Goal: Information Seeking & Learning: Learn about a topic

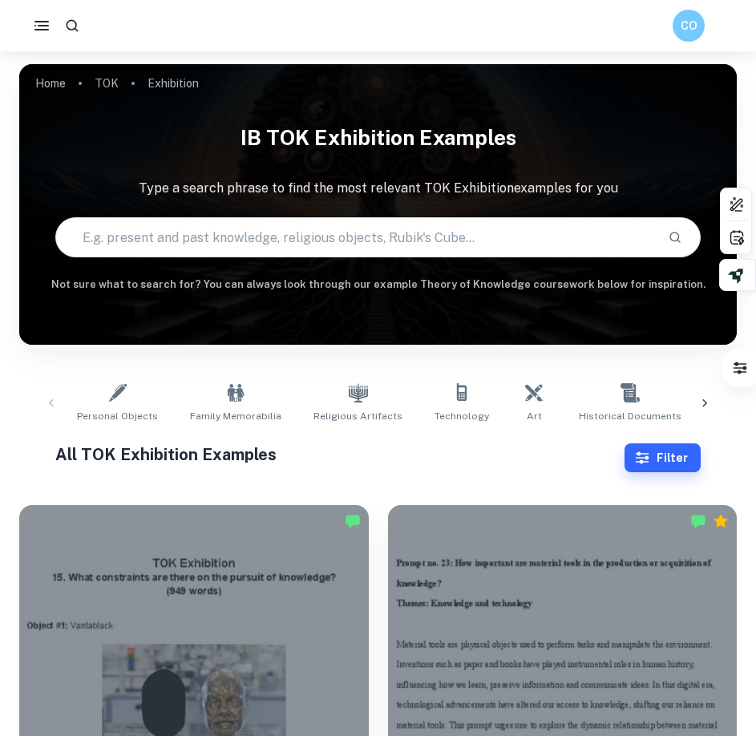
click at [692, 457] on button "Filter" at bounding box center [663, 458] width 76 height 29
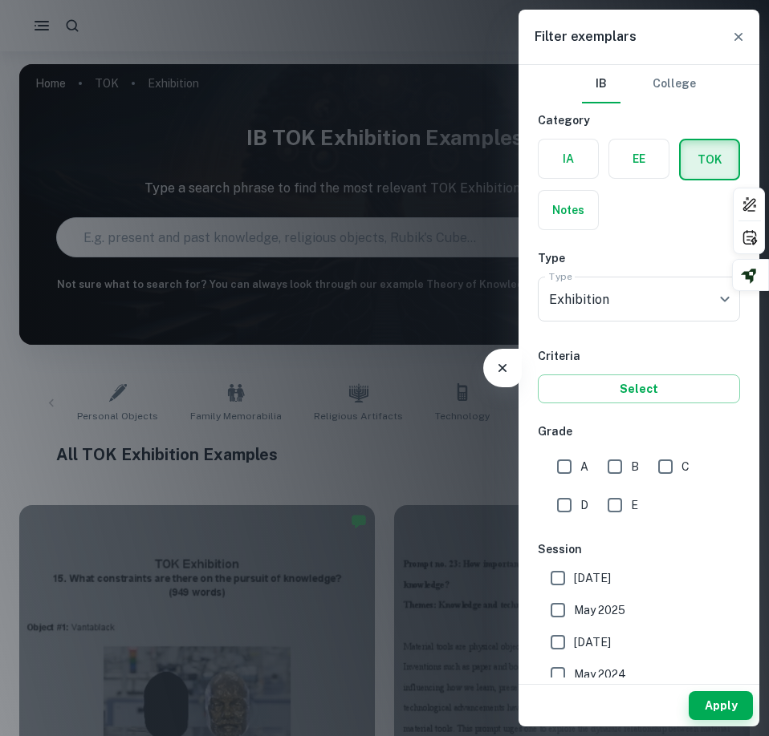
click at [299, 365] on div at bounding box center [384, 368] width 769 height 736
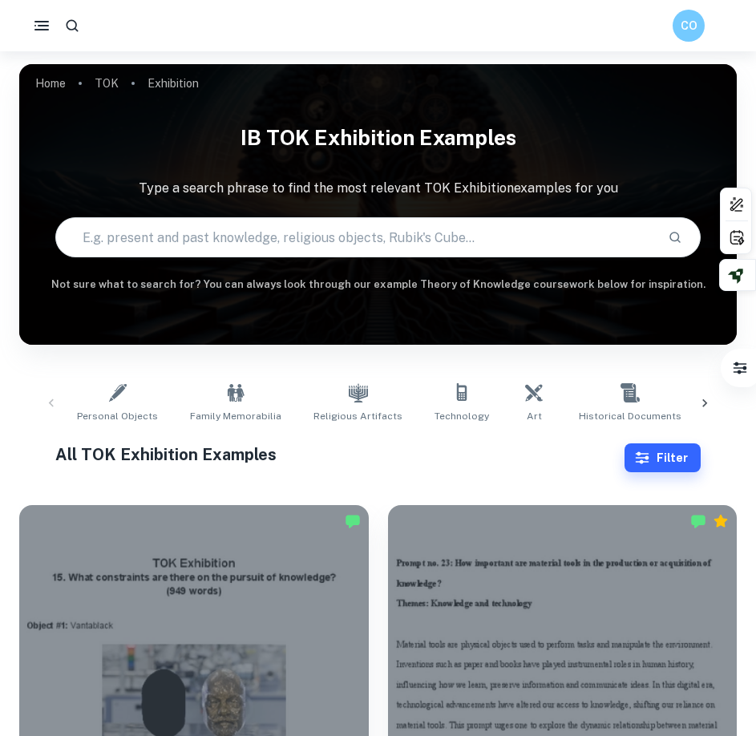
click at [316, 245] on input "text" at bounding box center [356, 237] width 600 height 45
type input "prompt 6"
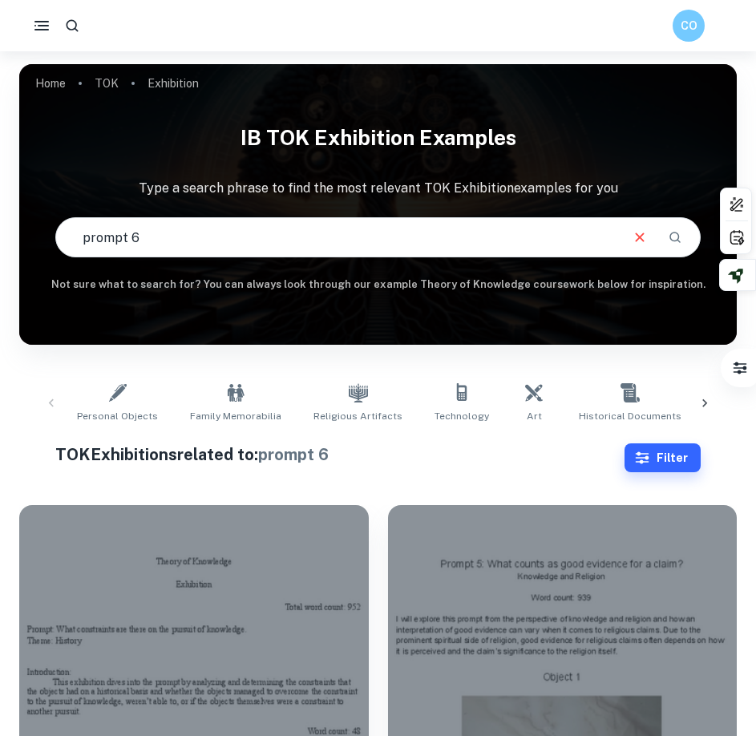
scroll to position [267, 0]
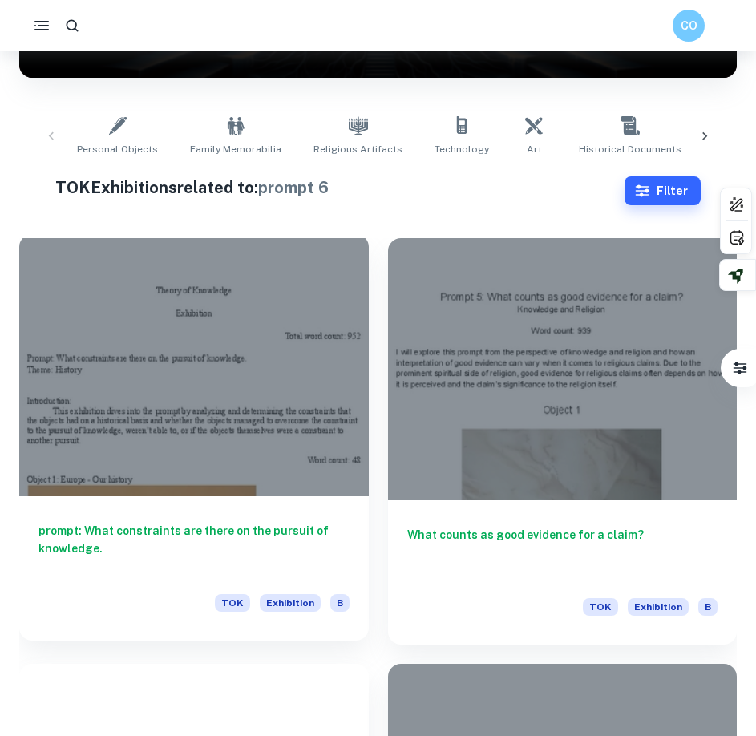
click at [170, 424] on div at bounding box center [194, 365] width 350 height 262
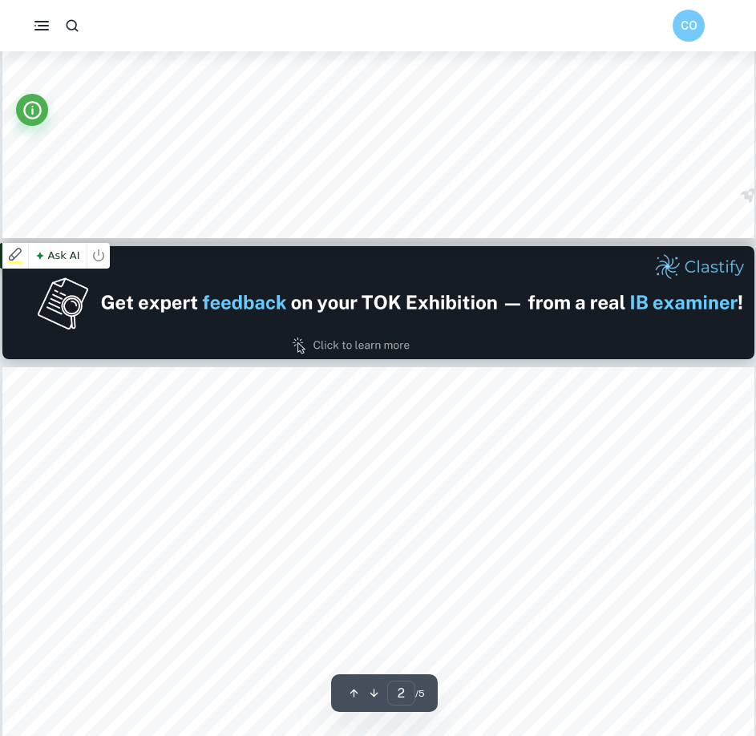
scroll to position [1070, 0]
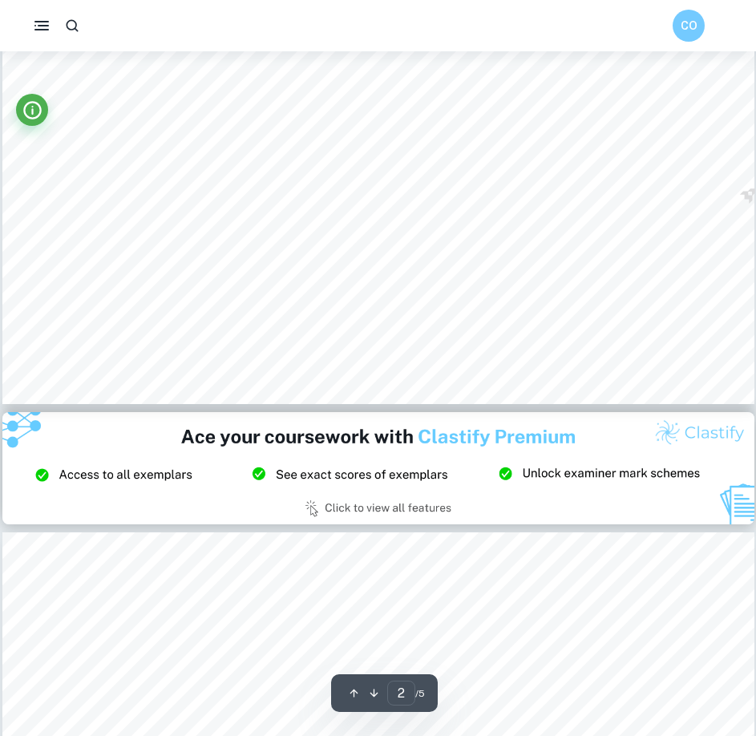
type input "3"
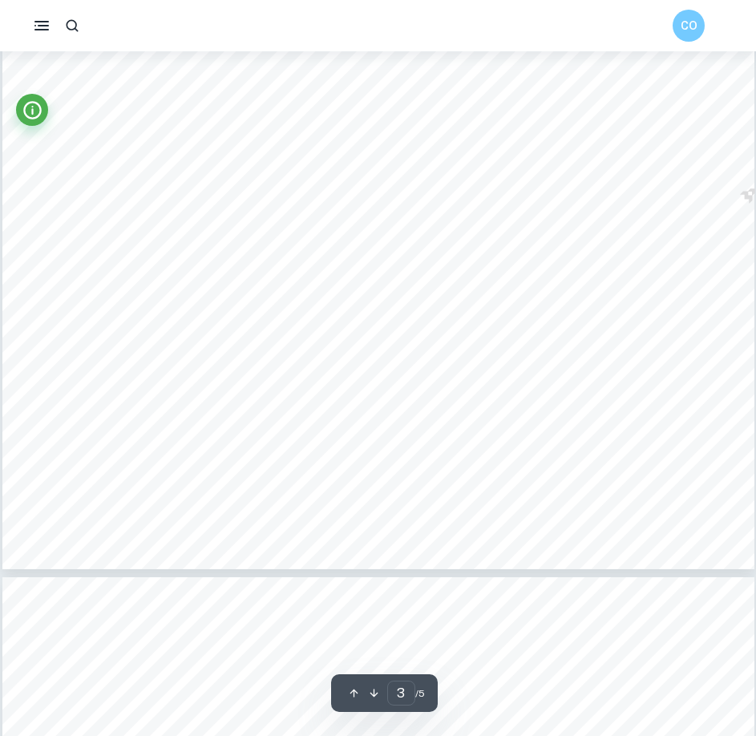
scroll to position [2808, 0]
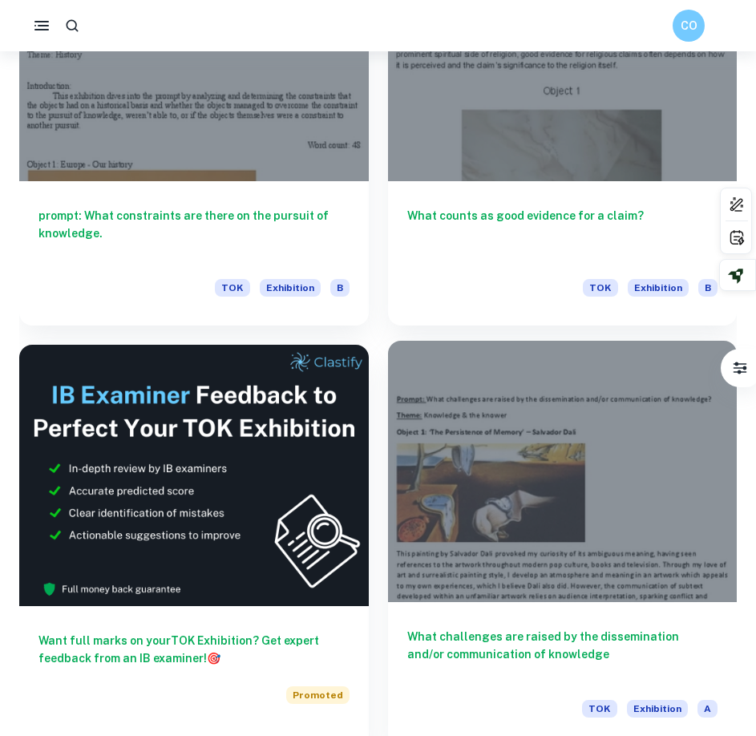
scroll to position [720, 0]
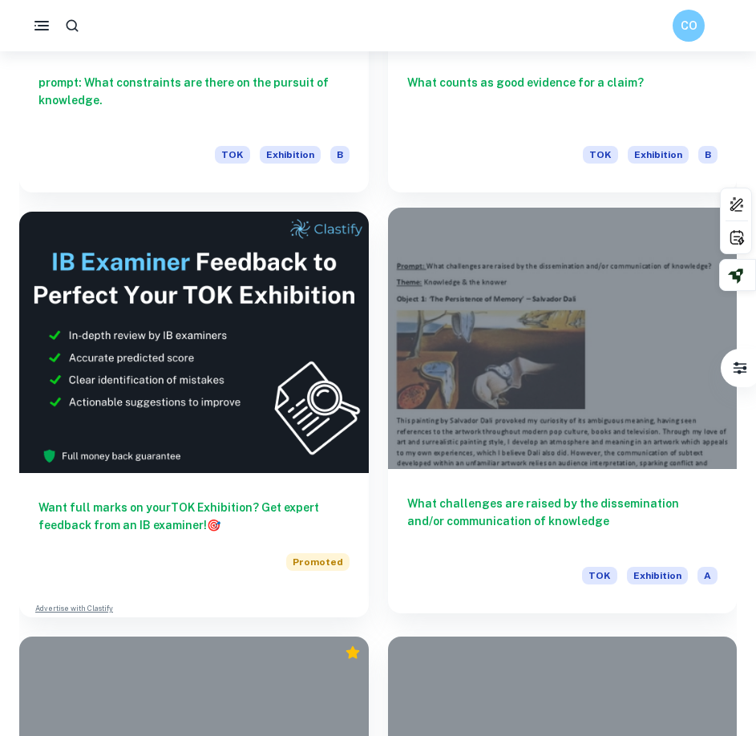
click at [647, 356] on div at bounding box center [563, 339] width 350 height 262
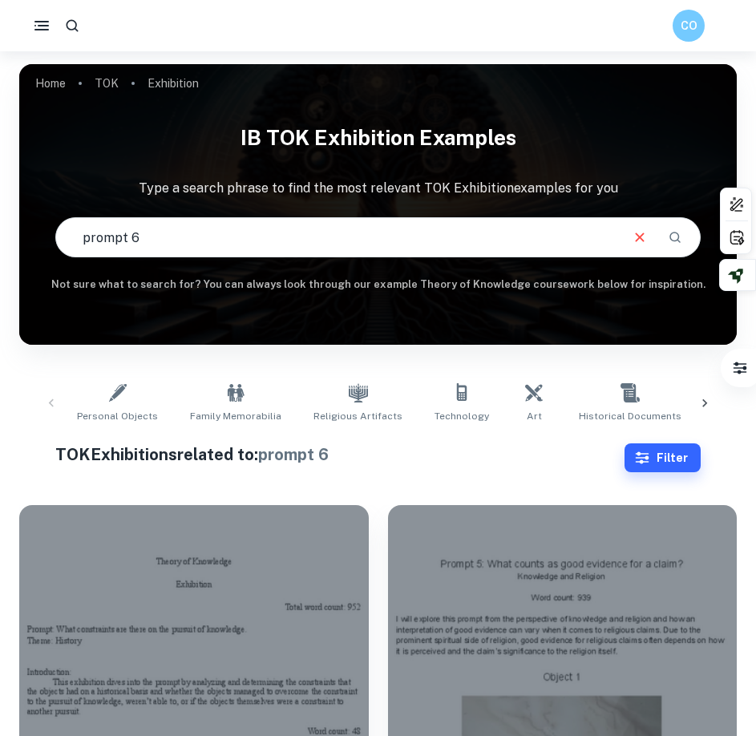
drag, startPoint x: 211, startPoint y: 250, endPoint x: -1, endPoint y: 137, distance: 240.1
click at [0, 137] on html "CO Home TOK Exhibition IB TOK Exhibition examples Type a search phrase to find …" at bounding box center [378, 368] width 756 height 736
type input "organize"
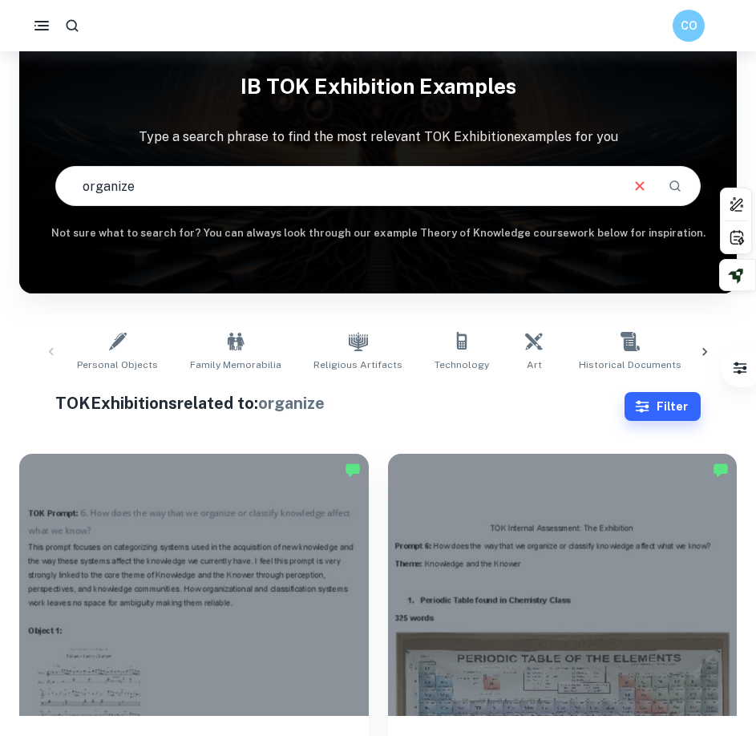
scroll to position [318, 0]
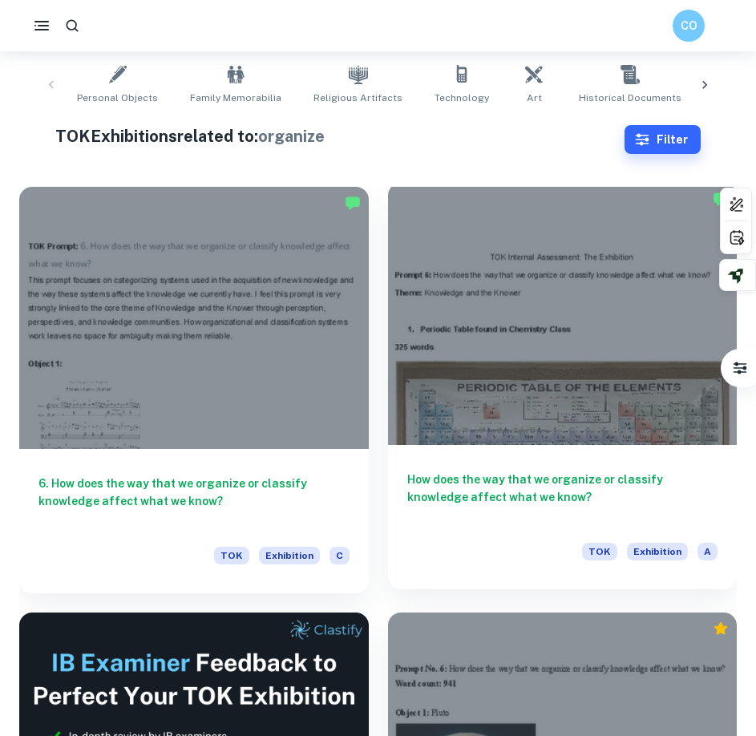
click at [477, 384] on div at bounding box center [563, 314] width 350 height 262
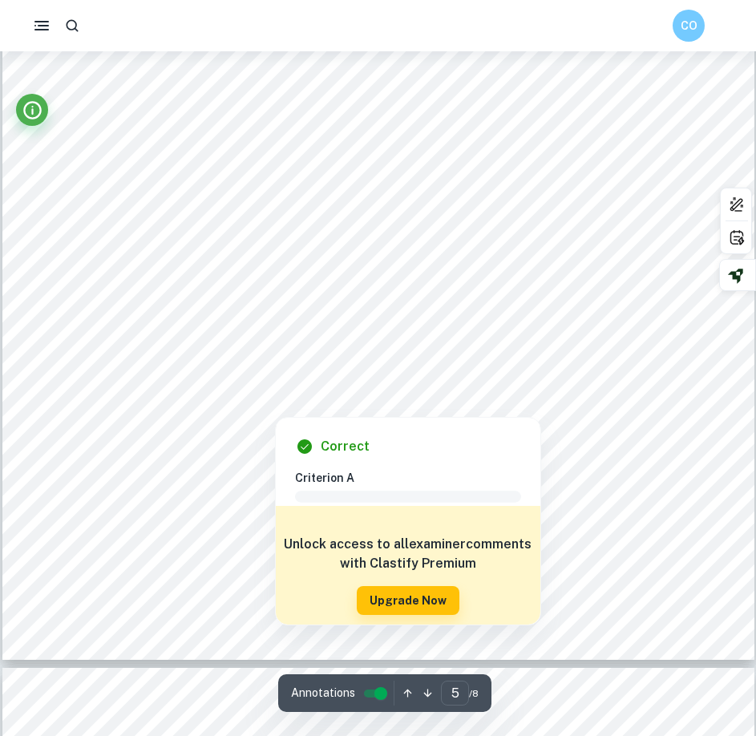
scroll to position [4680, 0]
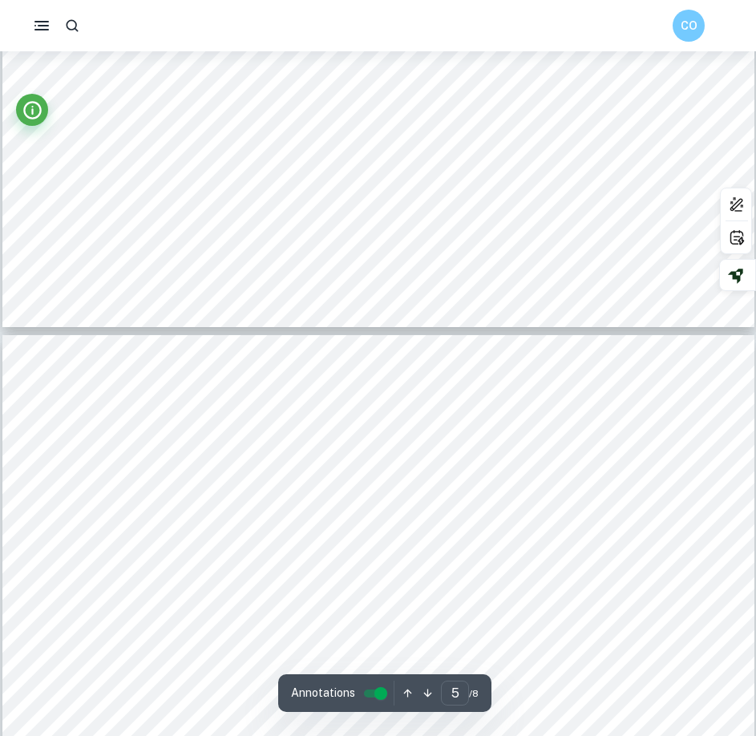
type input "6"
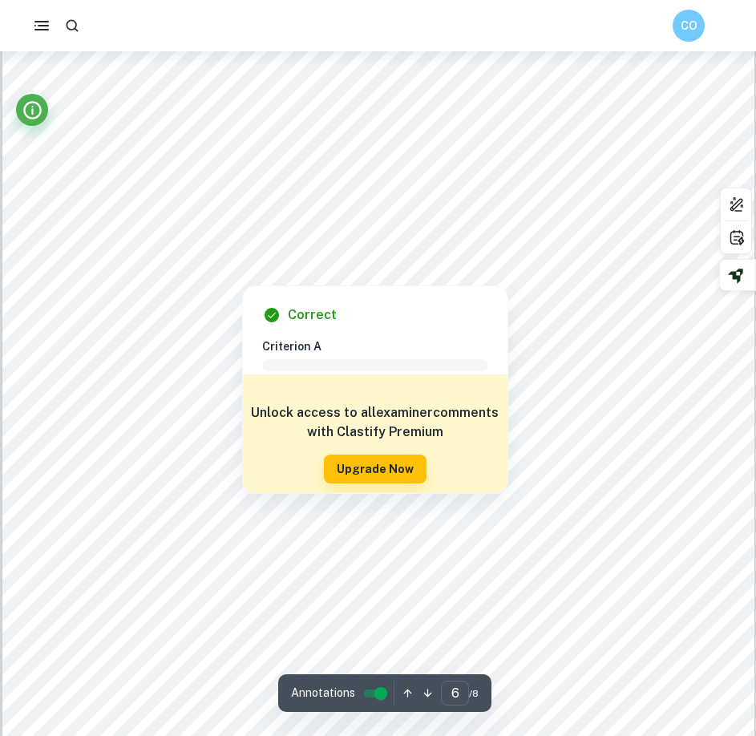
scroll to position [5081, 0]
